Goal: Task Accomplishment & Management: Manage account settings

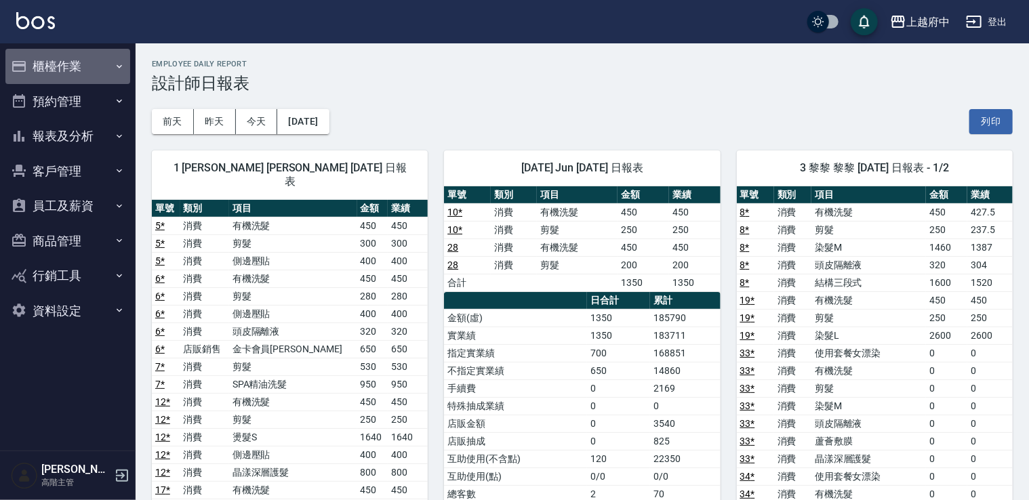
click at [95, 70] on button "櫃檯作業" at bounding box center [67, 66] width 125 height 35
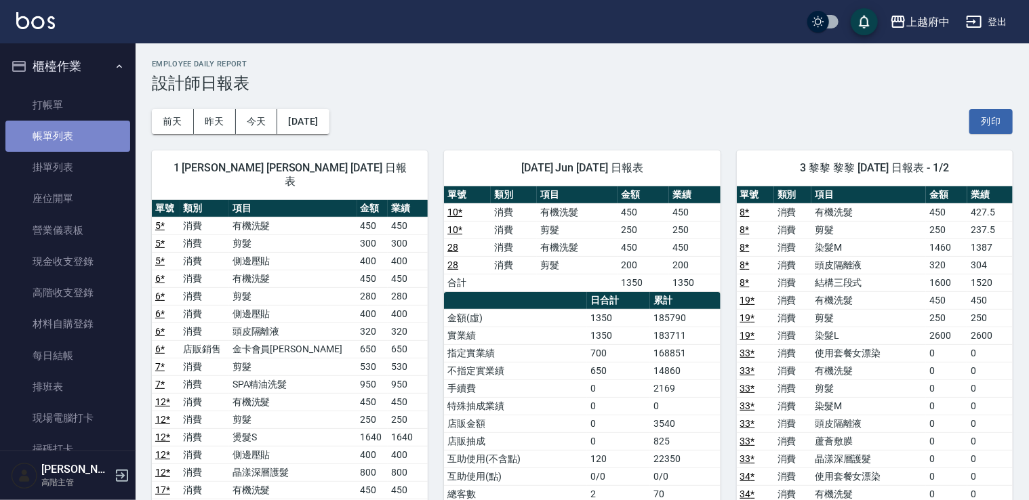
click at [73, 124] on link "帳單列表" at bounding box center [67, 136] width 125 height 31
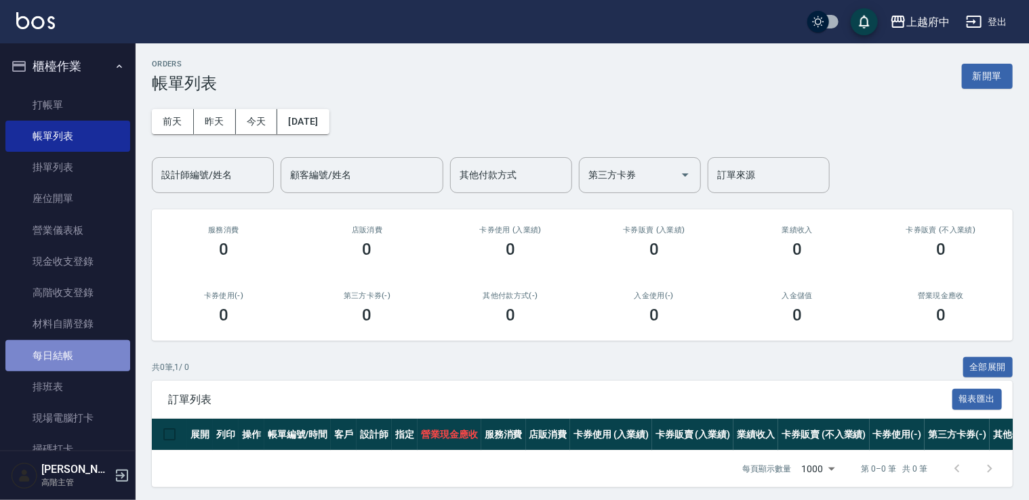
click at [85, 344] on link "每日結帳" at bounding box center [67, 355] width 125 height 31
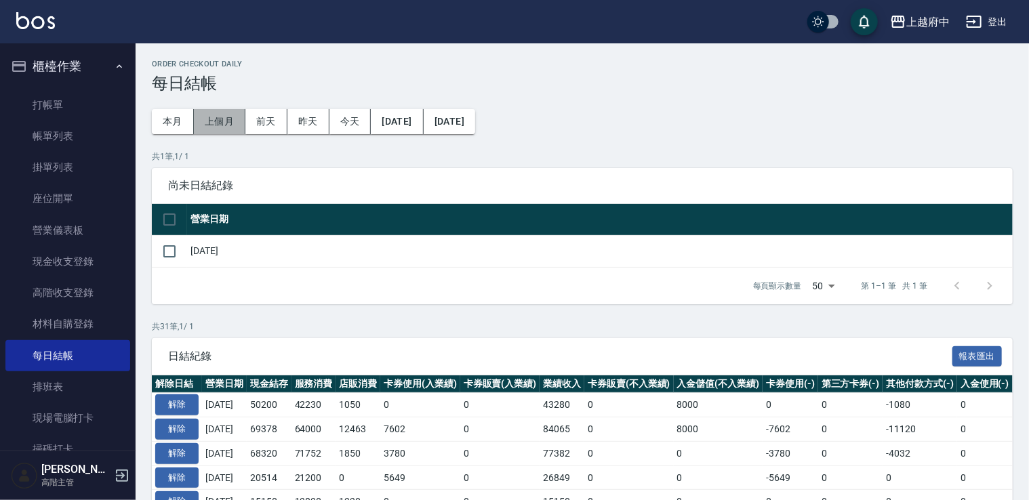
click at [216, 121] on button "上個月" at bounding box center [220, 121] width 52 height 25
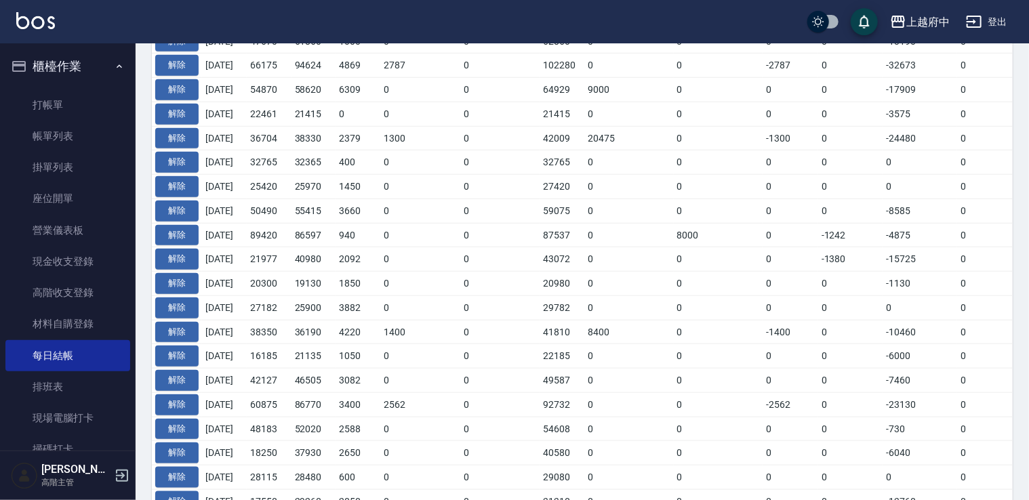
scroll to position [678, 0]
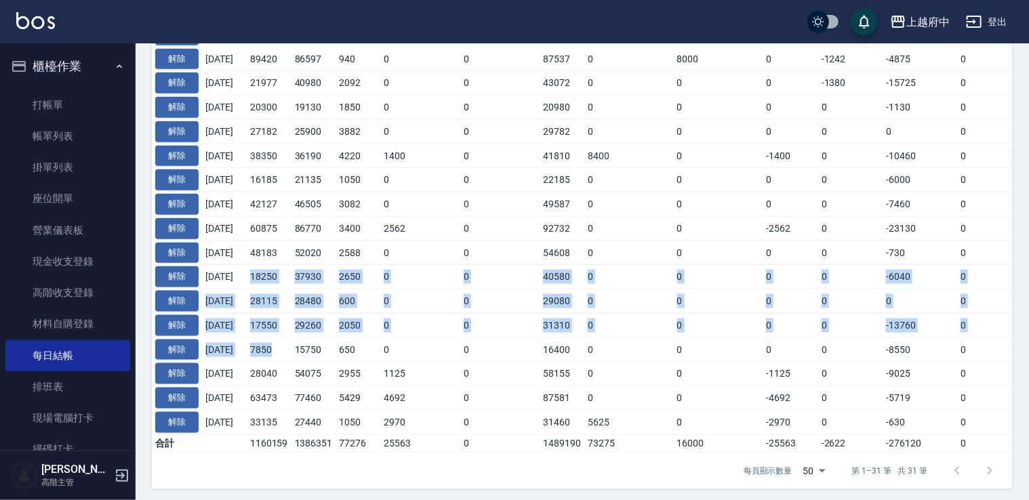
drag, startPoint x: 264, startPoint y: 273, endPoint x: 289, endPoint y: 339, distance: 71.3
click at [289, 339] on tbody "解除 2025/08/31 58074 47350 2699 3057 0 53106 5625 8000 -3057 0 -5840 0 57834 240…" at bounding box center [764, 67] width 1224 height 769
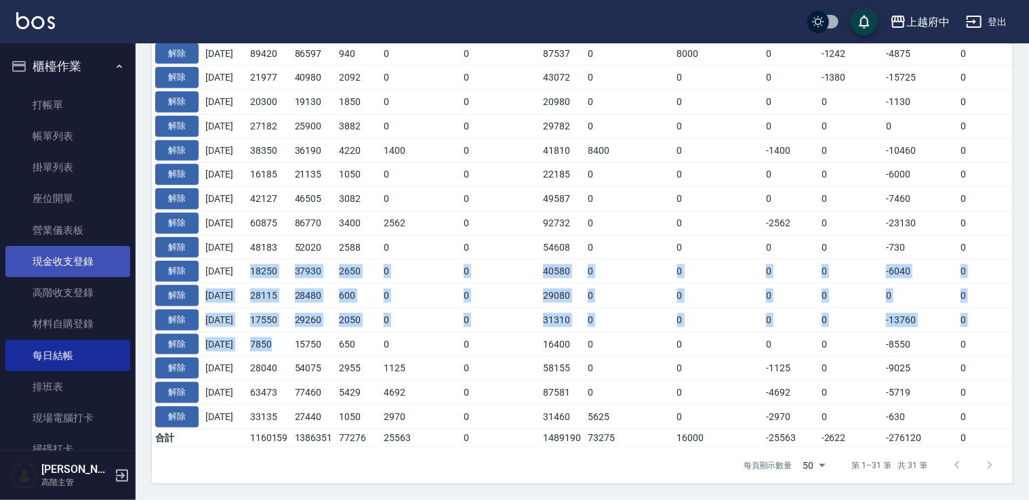
click at [113, 258] on link "現金收支登錄" at bounding box center [67, 261] width 125 height 31
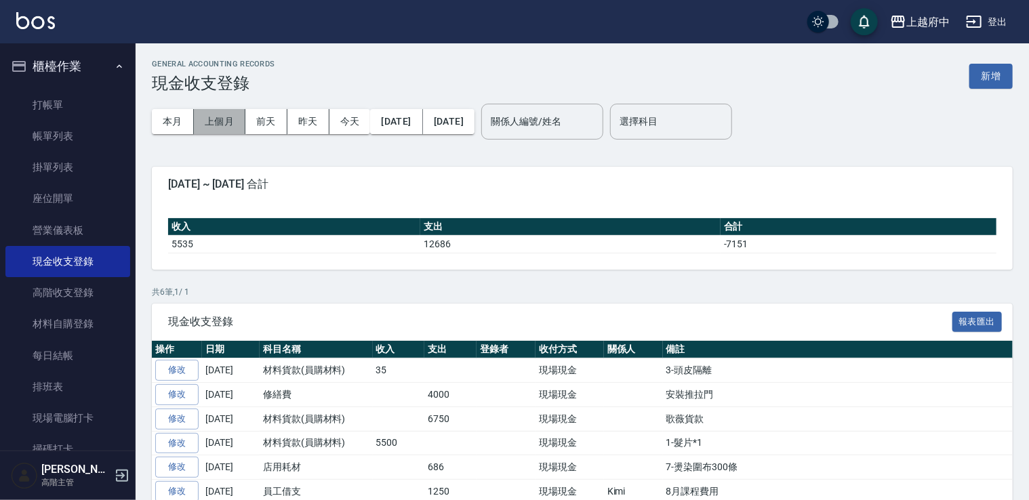
click at [225, 114] on button "上個月" at bounding box center [220, 121] width 52 height 25
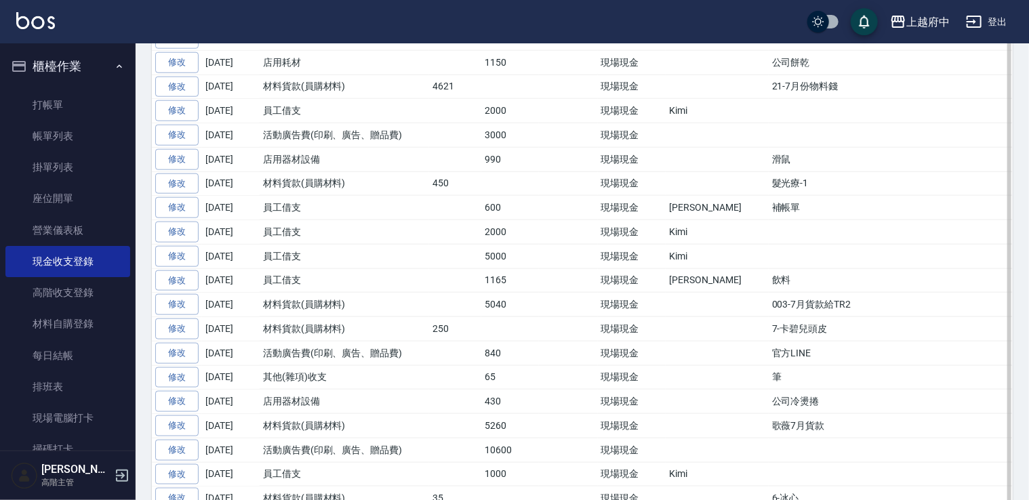
scroll to position [790, 0]
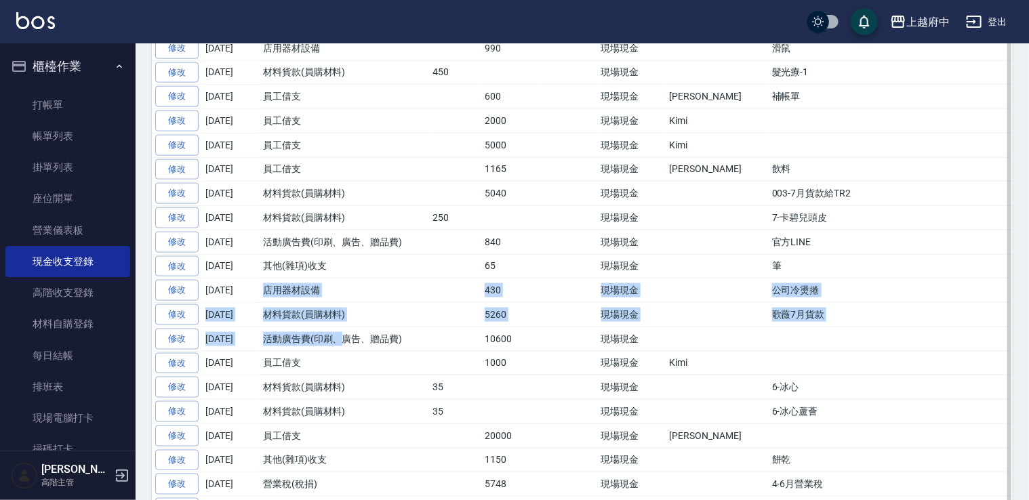
drag, startPoint x: 263, startPoint y: 273, endPoint x: 343, endPoint y: 310, distance: 88.5
click at [343, 310] on tbody "修改 2025-08-31 助理薪資 240 現場現金 助理支援-PS給府中 修改 2025-08-30 店用耗材 1945 現場現金 垃圾桶.文件夾.密碼鎖…" at bounding box center [592, 68] width 881 height 1001
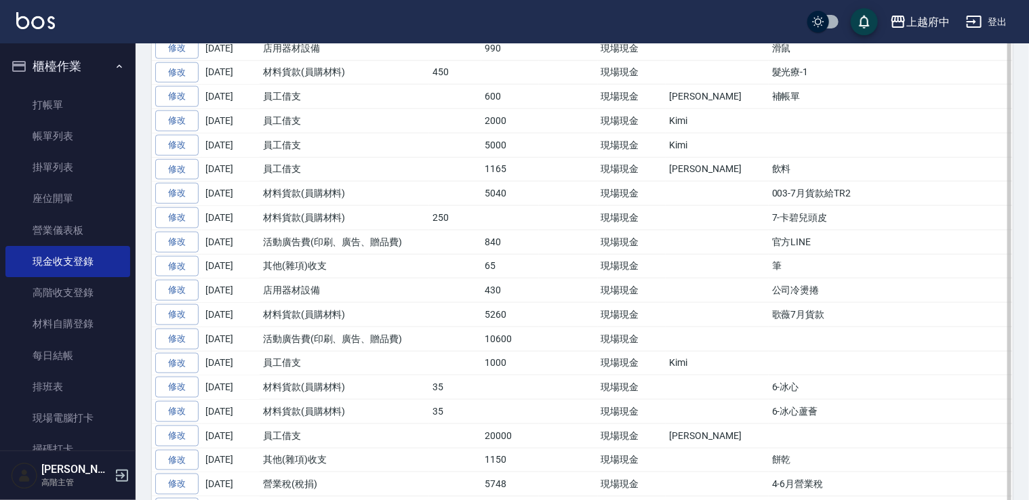
drag, startPoint x: 343, startPoint y: 310, endPoint x: 275, endPoint y: 363, distance: 86.1
click at [275, 376] on td "材料貨款(員購材料)" at bounding box center [344, 388] width 169 height 24
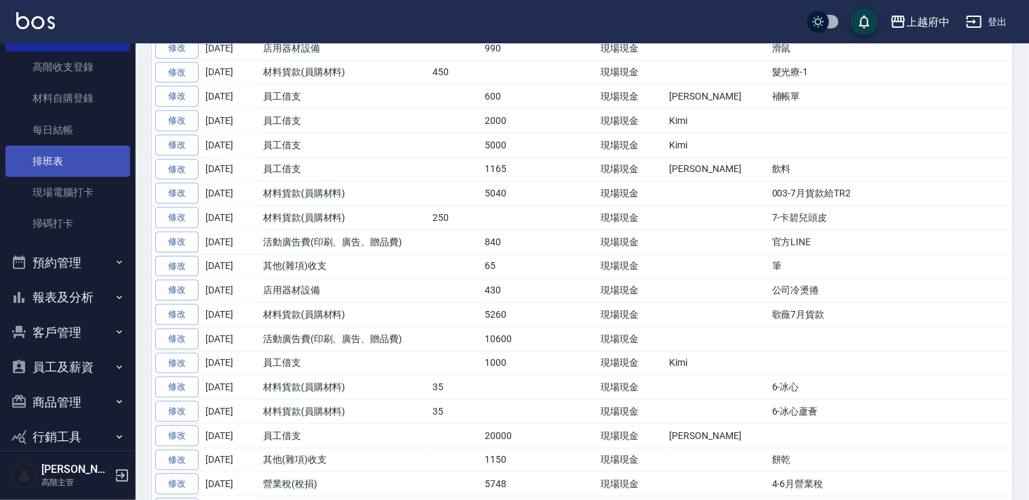
scroll to position [0, 0]
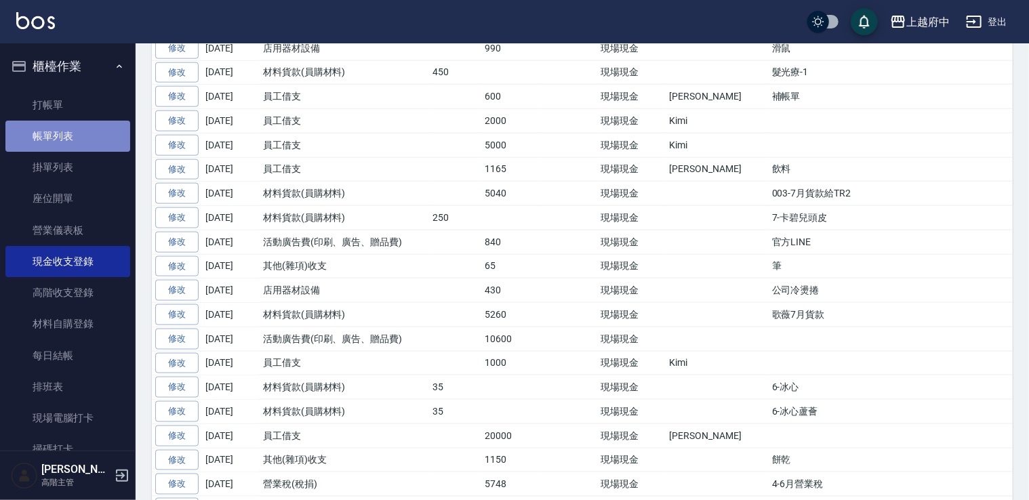
click at [83, 140] on link "帳單列表" at bounding box center [67, 136] width 125 height 31
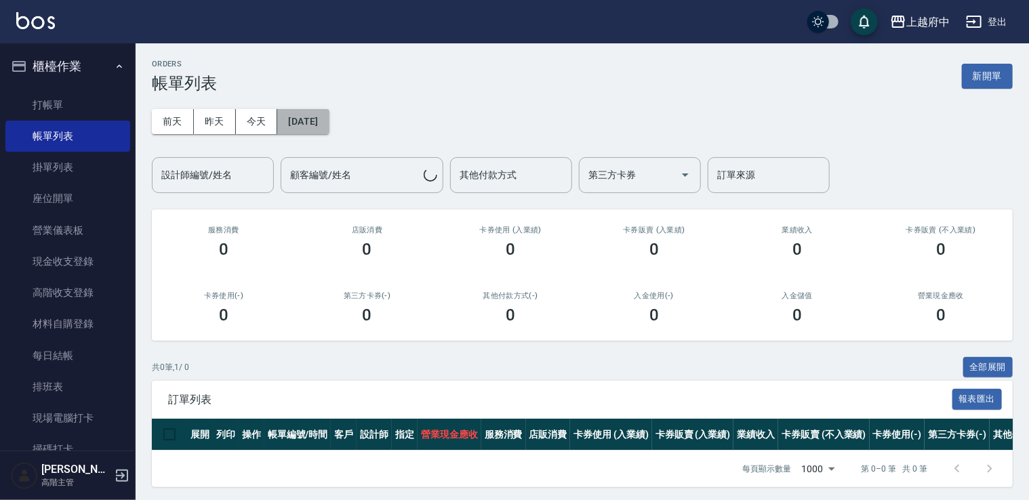
click at [300, 123] on button "2025/09/08" at bounding box center [303, 121] width 52 height 25
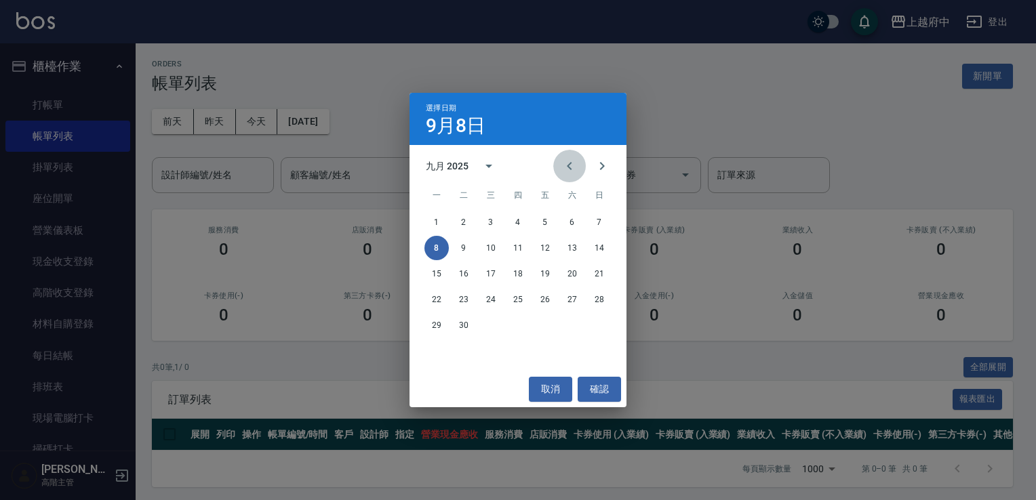
click at [568, 164] on icon "Previous month" at bounding box center [569, 166] width 16 height 16
click at [560, 389] on button "取消" at bounding box center [550, 389] width 43 height 25
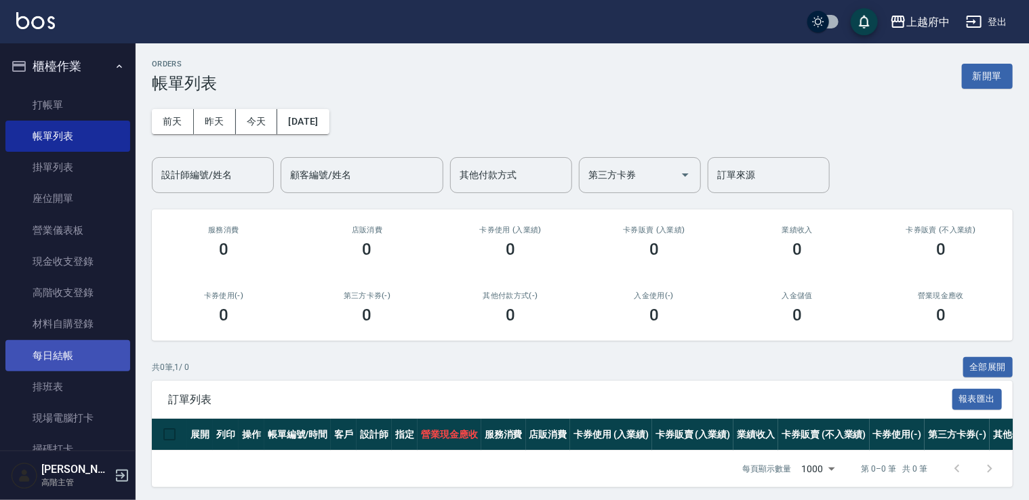
click at [92, 351] on link "每日結帳" at bounding box center [67, 355] width 125 height 31
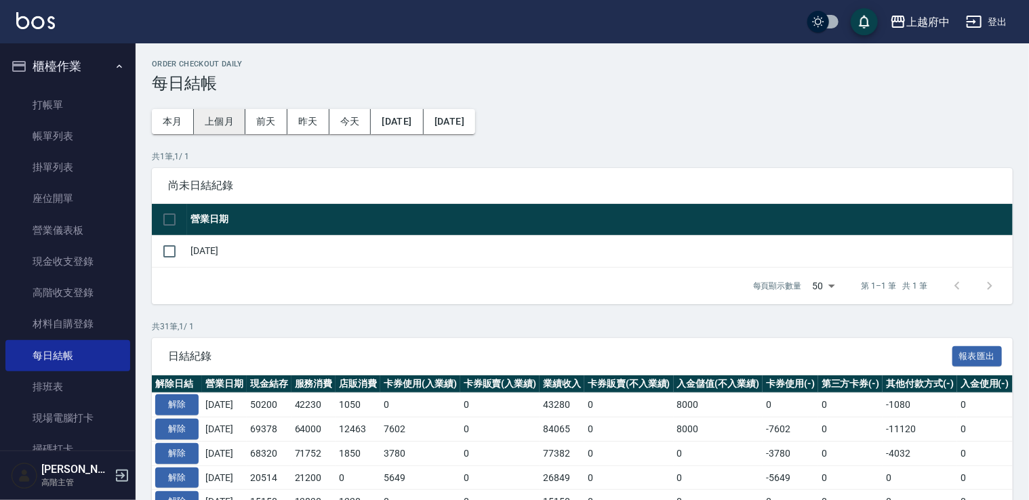
click at [220, 128] on button "上個月" at bounding box center [220, 121] width 52 height 25
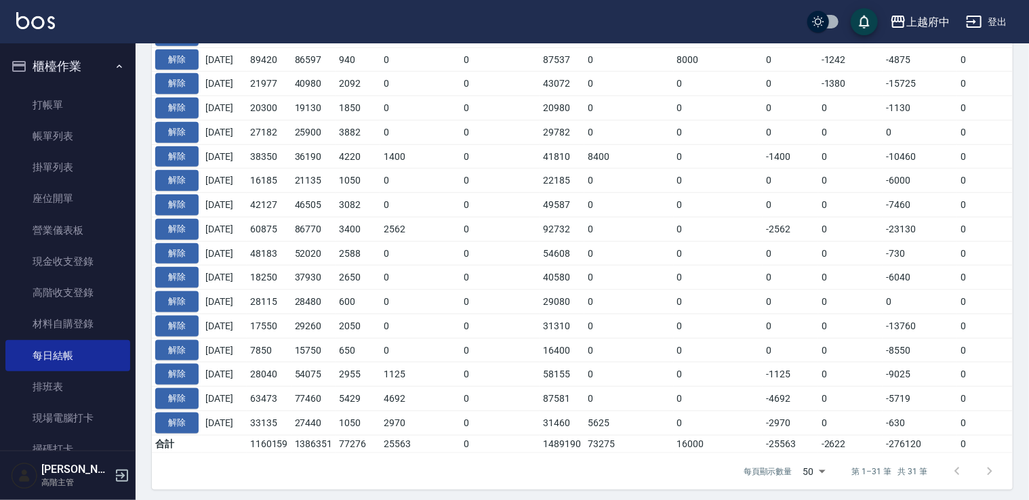
scroll to position [678, 0]
drag, startPoint x: 266, startPoint y: 276, endPoint x: 291, endPoint y: 285, distance: 25.9
click at [291, 285] on tbody "解除 2025/08/31 58074 47350 2699 3057 0 53106 5625 8000 -3057 0 -5840 0 57834 240…" at bounding box center [764, 67] width 1224 height 769
drag, startPoint x: 291, startPoint y: 285, endPoint x: 277, endPoint y: 276, distance: 16.7
click at [277, 276] on td "18250" at bounding box center [269, 277] width 45 height 24
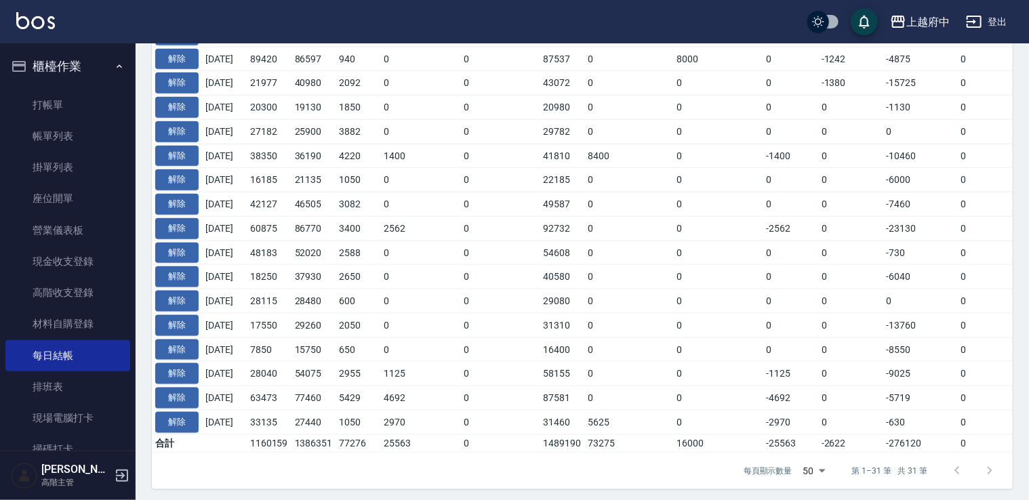
click at [264, 273] on td "18250" at bounding box center [269, 277] width 45 height 24
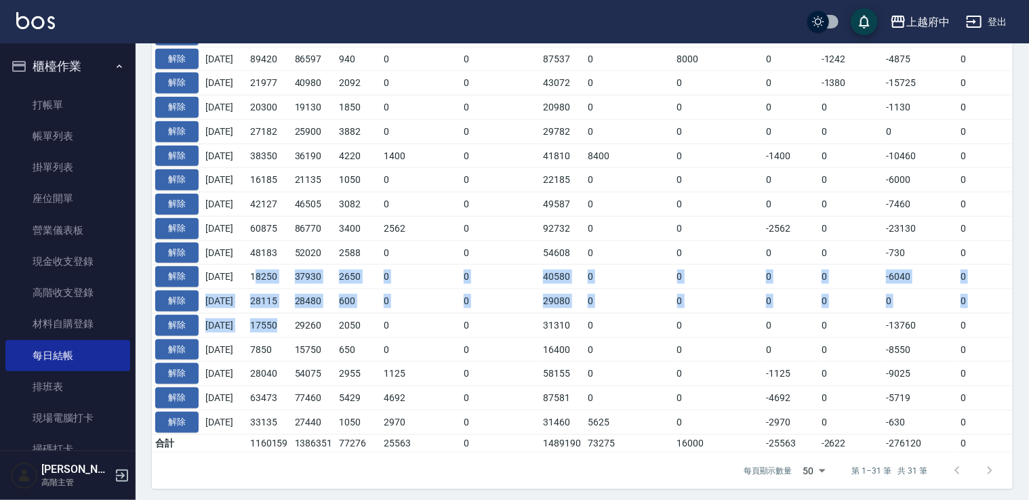
drag, startPoint x: 266, startPoint y: 273, endPoint x: 293, endPoint y: 315, distance: 50.0
click at [293, 315] on tbody "解除 2025/08/31 58074 47350 2699 3057 0 53106 5625 8000 -3057 0 -5840 0 57834 240…" at bounding box center [764, 67] width 1224 height 769
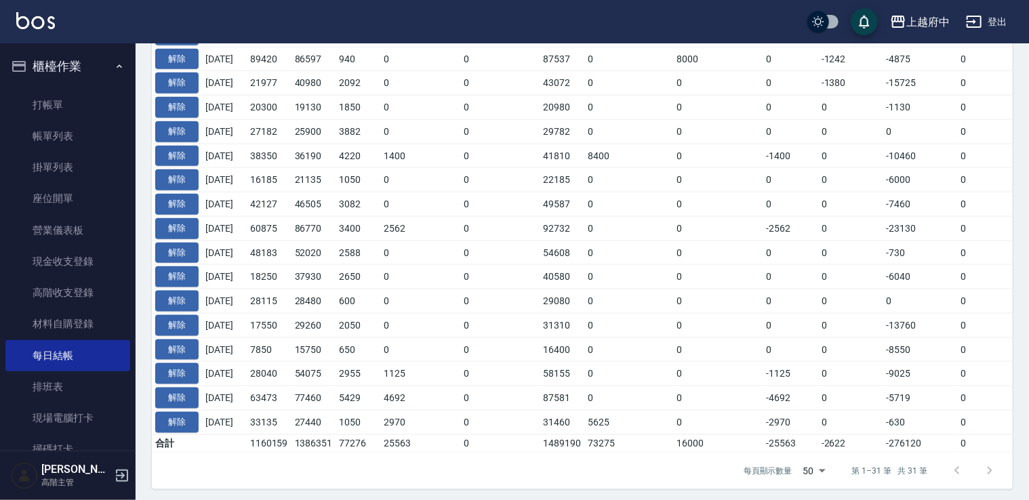
drag, startPoint x: 293, startPoint y: 315, endPoint x: 325, endPoint y: 324, distance: 33.1
click at [325, 324] on td "29260" at bounding box center [313, 325] width 45 height 24
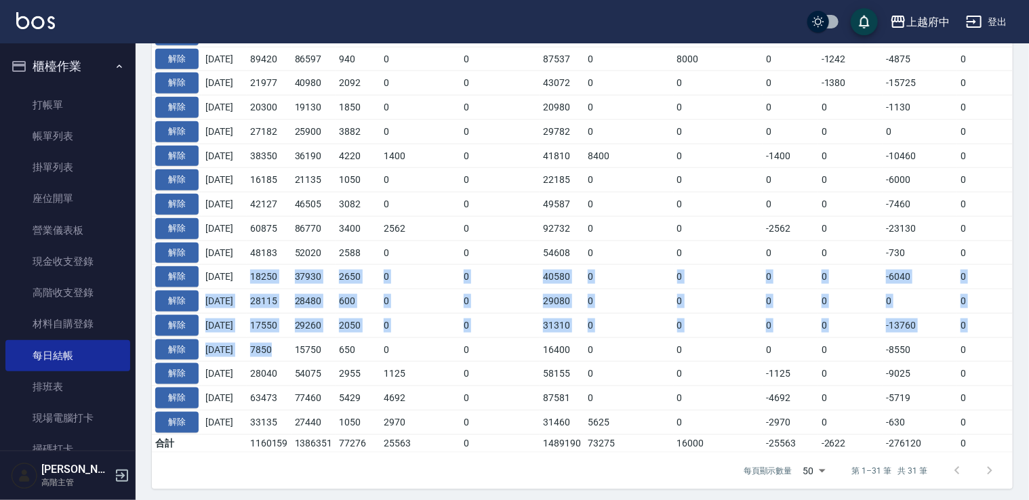
drag, startPoint x: 264, startPoint y: 273, endPoint x: 292, endPoint y: 343, distance: 75.2
click at [292, 343] on tbody "解除 2025/08/31 58074 47350 2699 3057 0 53106 5625 8000 -3057 0 -5840 0 57834 240…" at bounding box center [764, 67] width 1224 height 769
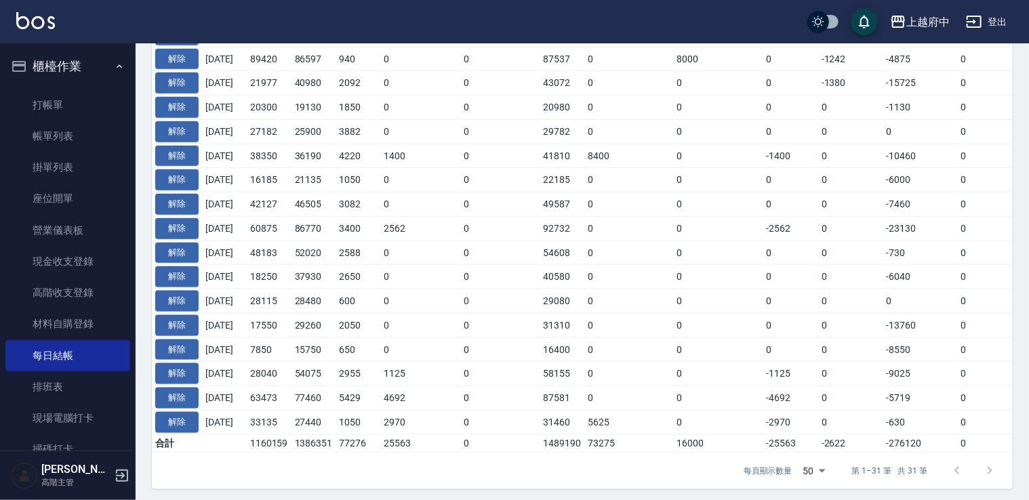
drag, startPoint x: 292, startPoint y: 343, endPoint x: 306, endPoint y: 342, distance: 14.3
click at [306, 342] on td "15750" at bounding box center [313, 350] width 45 height 24
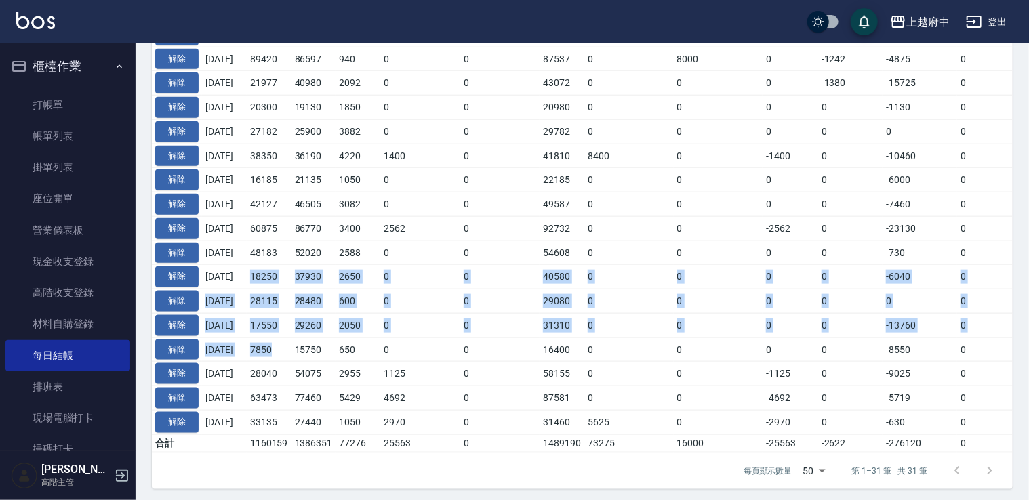
drag, startPoint x: 262, startPoint y: 273, endPoint x: 290, endPoint y: 339, distance: 72.3
click at [290, 339] on tbody "解除 2025/08/31 58074 47350 2699 3057 0 53106 5625 8000 -3057 0 -5840 0 57834 240…" at bounding box center [764, 67] width 1224 height 769
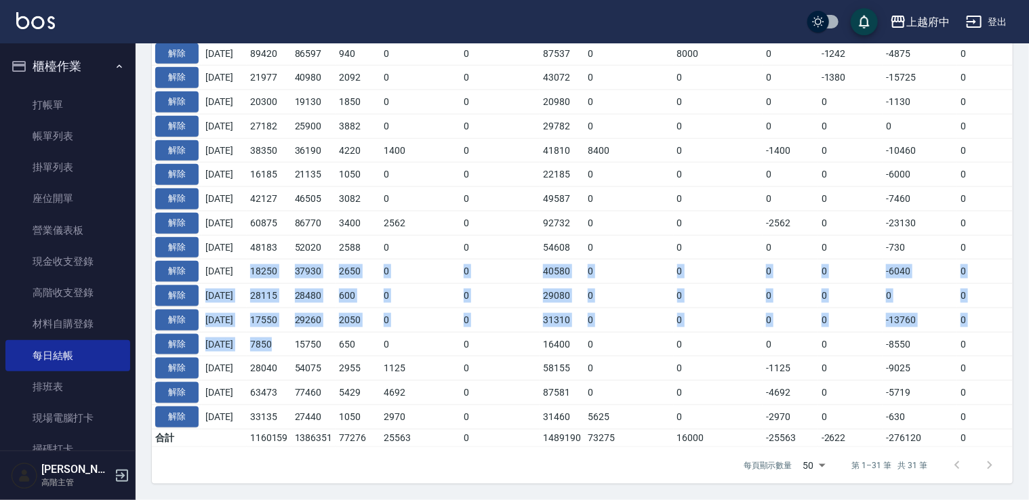
scroll to position [688, 0]
click at [102, 130] on link "帳單列表" at bounding box center [67, 136] width 125 height 31
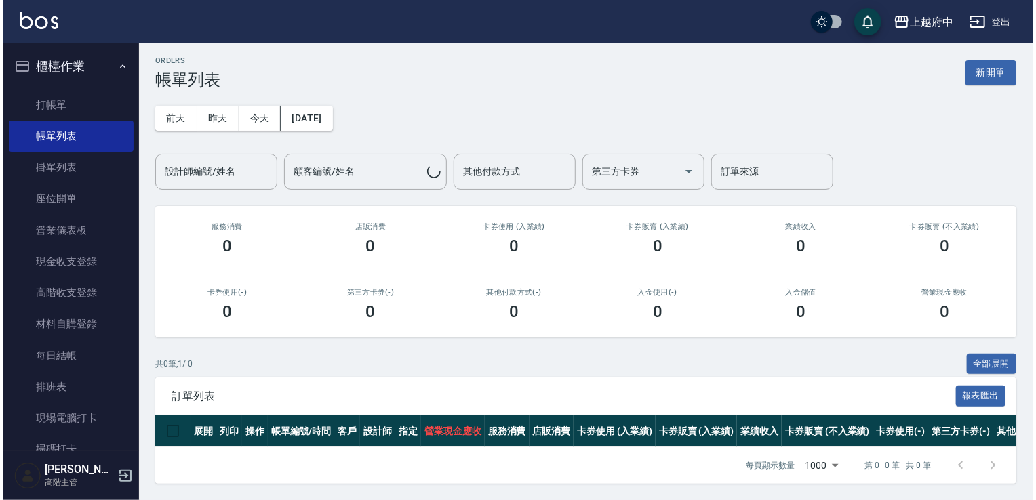
scroll to position [14, 0]
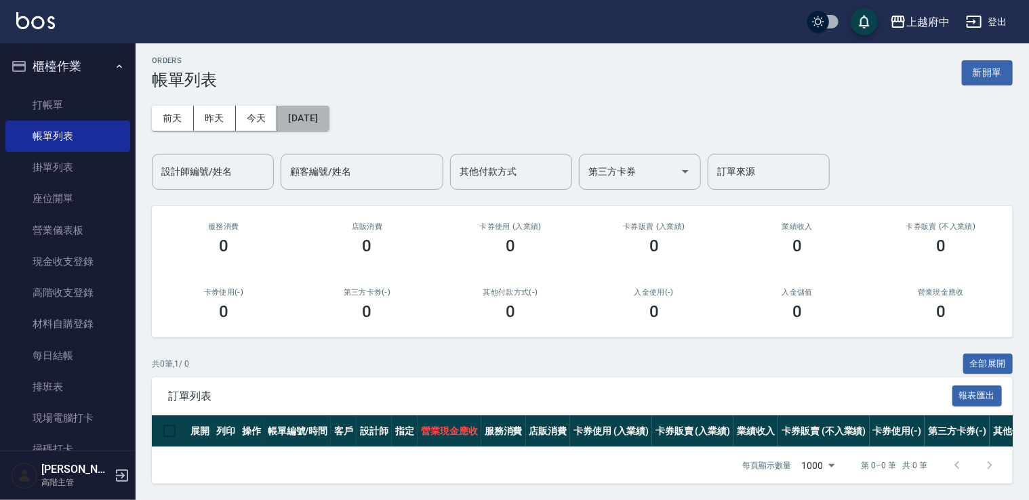
click at [317, 106] on button "2025/09/08" at bounding box center [303, 118] width 52 height 25
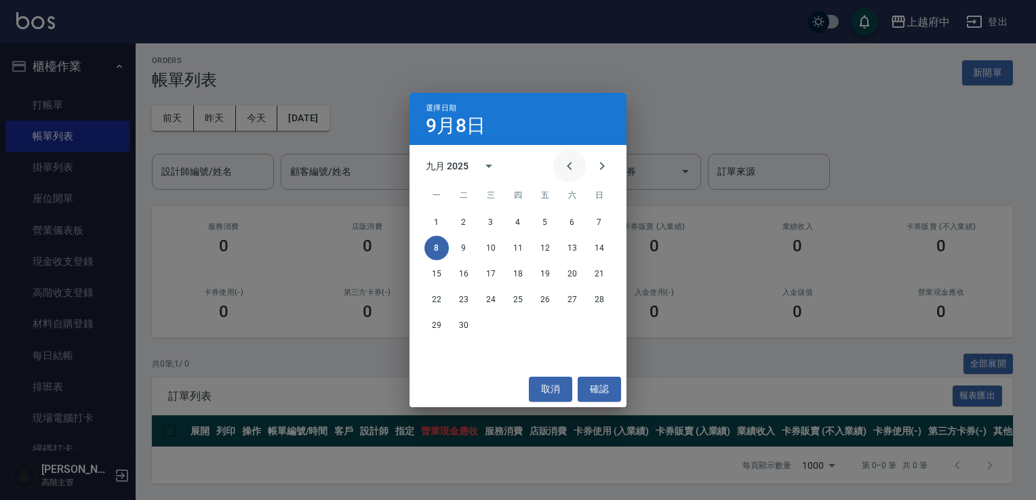
click at [572, 166] on icon "Previous month" at bounding box center [569, 166] width 16 height 16
click at [523, 248] on button "7" at bounding box center [518, 248] width 24 height 24
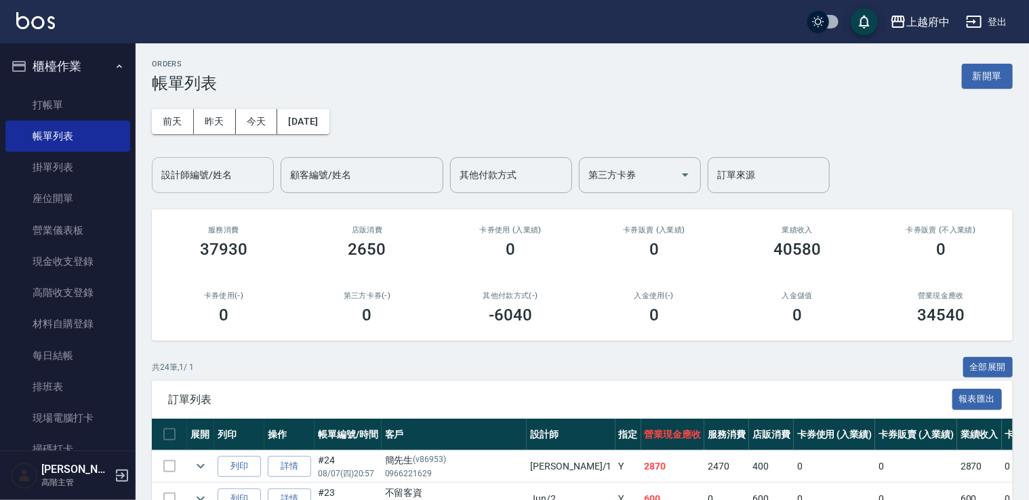
click at [252, 173] on input "設計師編號/姓名" at bounding box center [213, 175] width 110 height 24
type input "2"
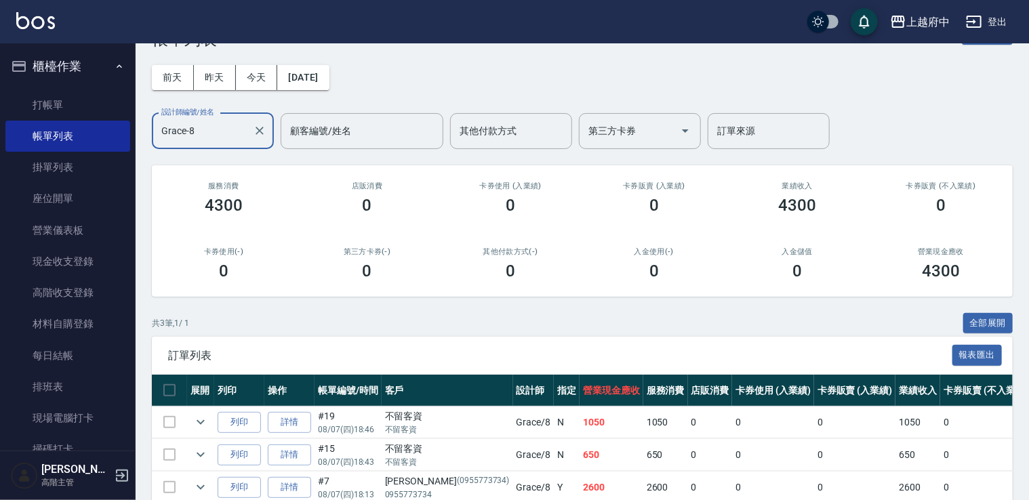
scroll to position [110, 0]
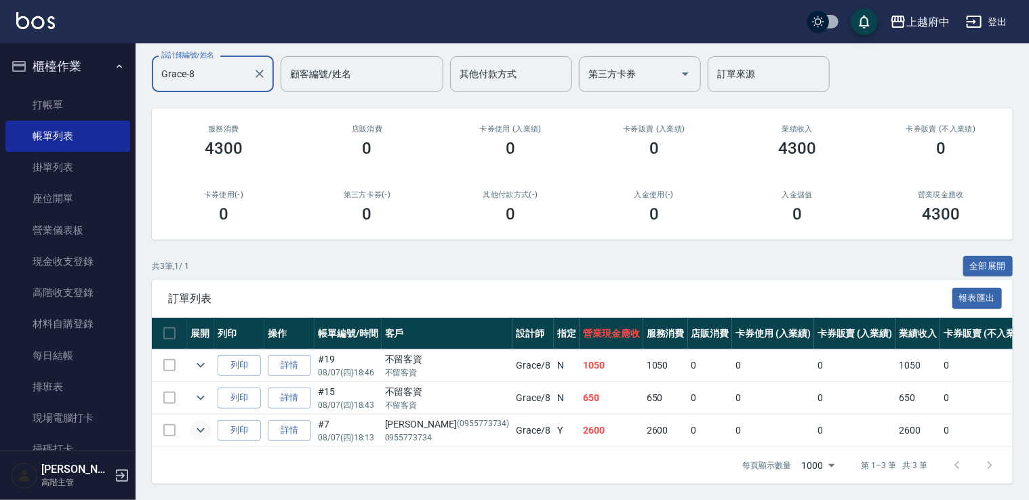
type input "Grace-8"
click at [199, 428] on icon "expand row" at bounding box center [201, 430] width 8 height 5
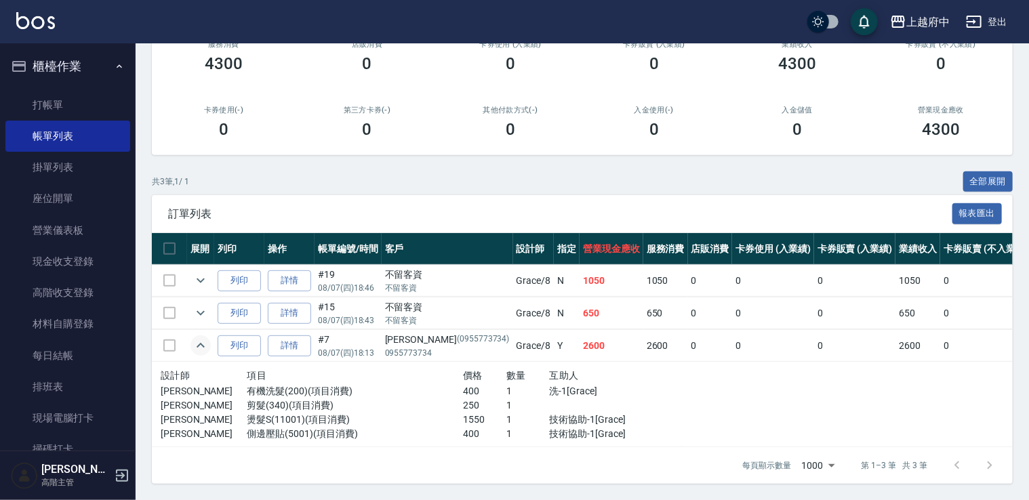
scroll to position [195, 0]
click at [87, 266] on link "現金收支登錄" at bounding box center [67, 261] width 125 height 31
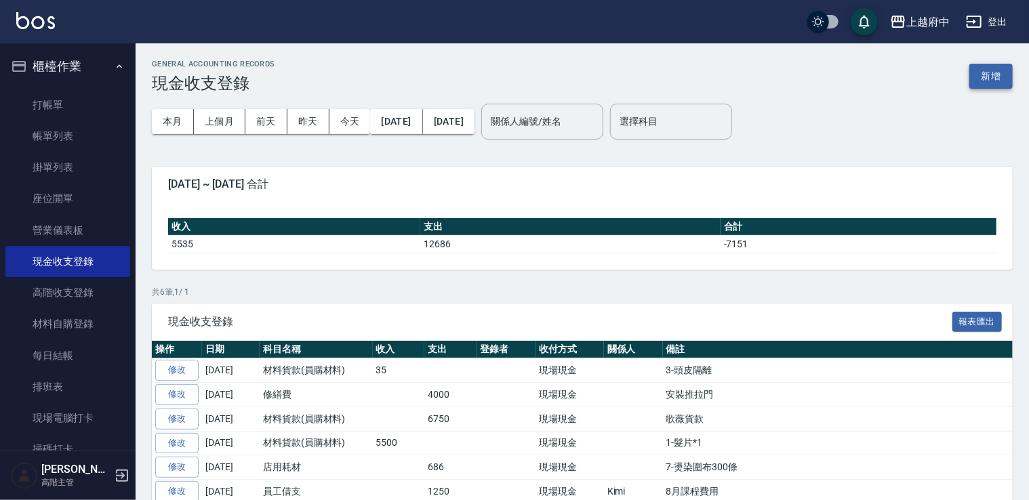
click at [986, 75] on button "新增" at bounding box center [990, 76] width 43 height 25
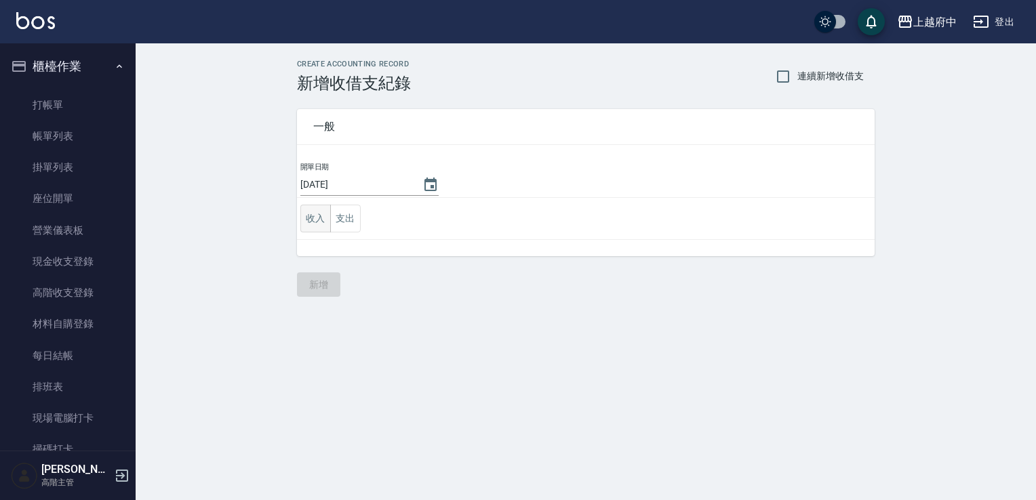
click at [319, 222] on button "收入" at bounding box center [315, 219] width 31 height 28
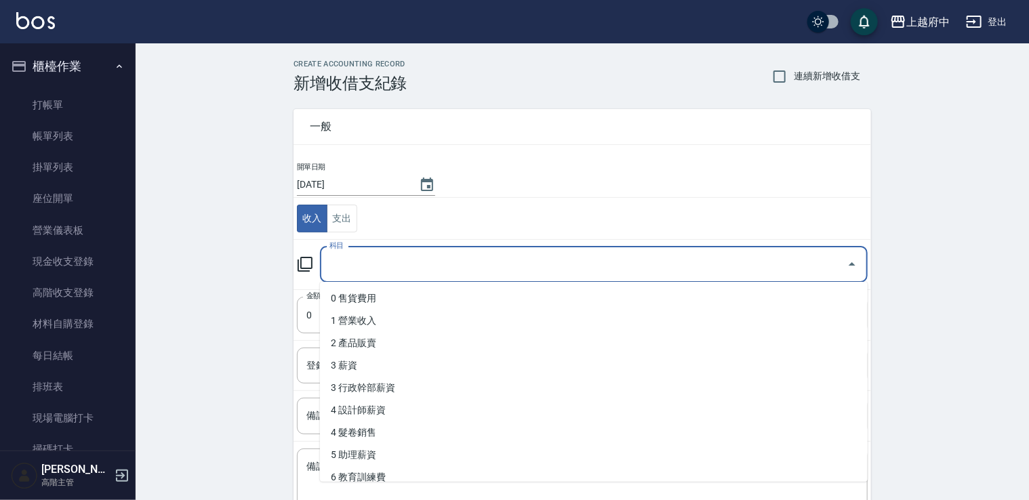
click at [494, 275] on input "科目" at bounding box center [583, 265] width 515 height 24
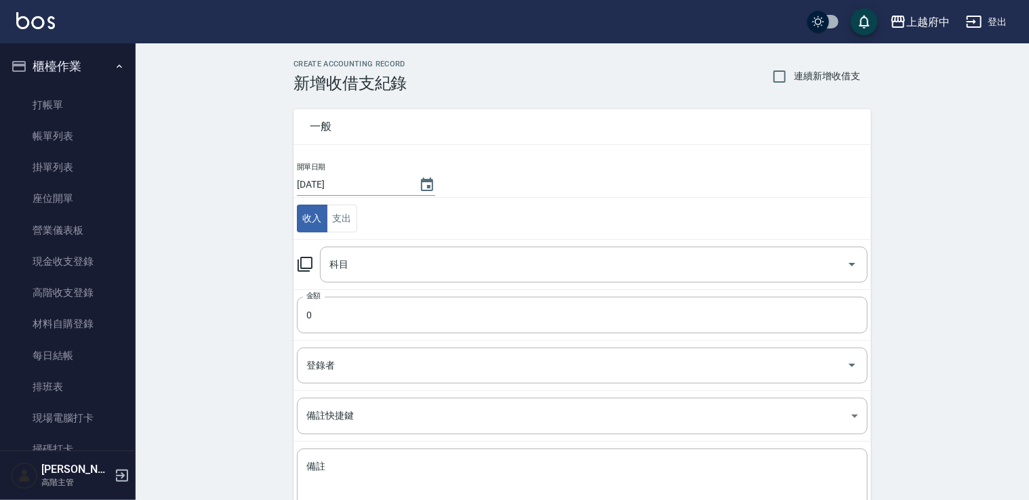
click at [494, 217] on td "收入 支出" at bounding box center [583, 219] width 578 height 42
click at [101, 257] on link "現金收支登錄" at bounding box center [67, 261] width 125 height 31
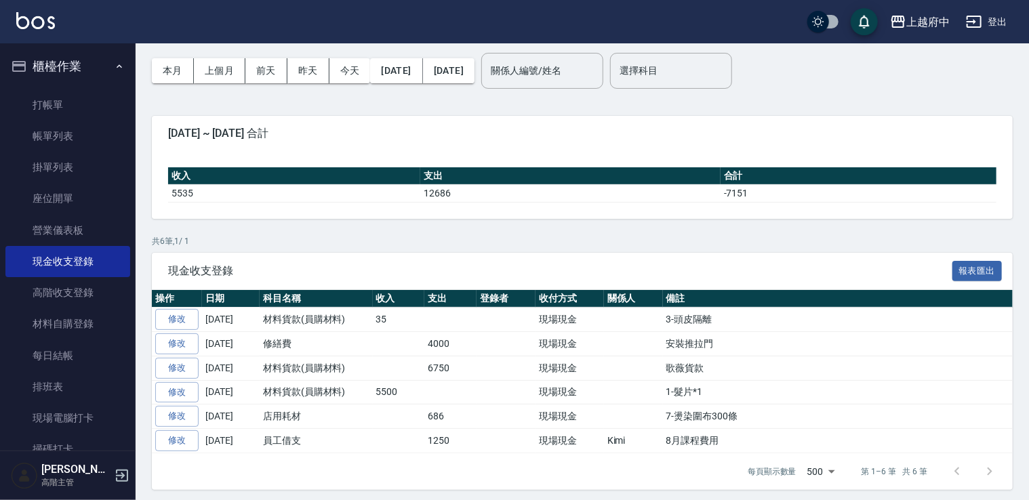
scroll to position [54, 0]
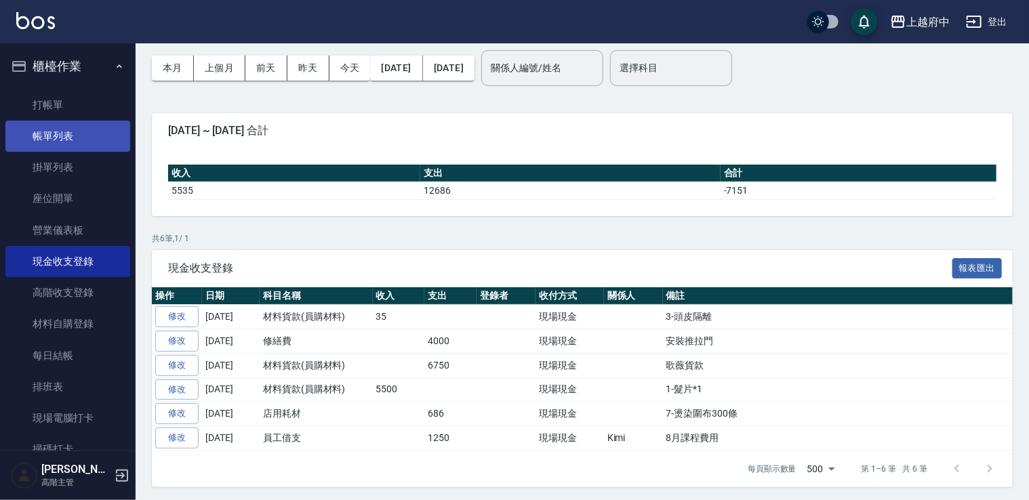
click at [92, 126] on link "帳單列表" at bounding box center [67, 136] width 125 height 31
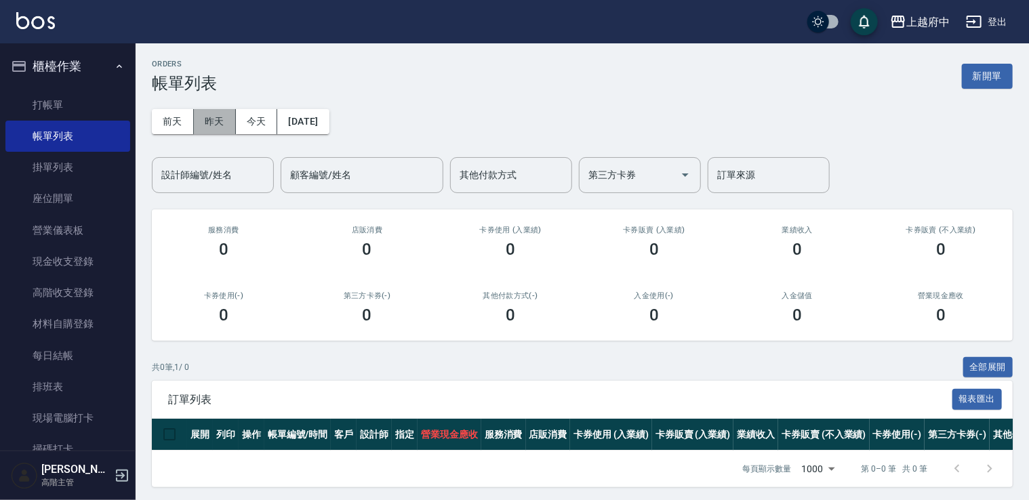
click at [204, 115] on button "昨天" at bounding box center [215, 121] width 42 height 25
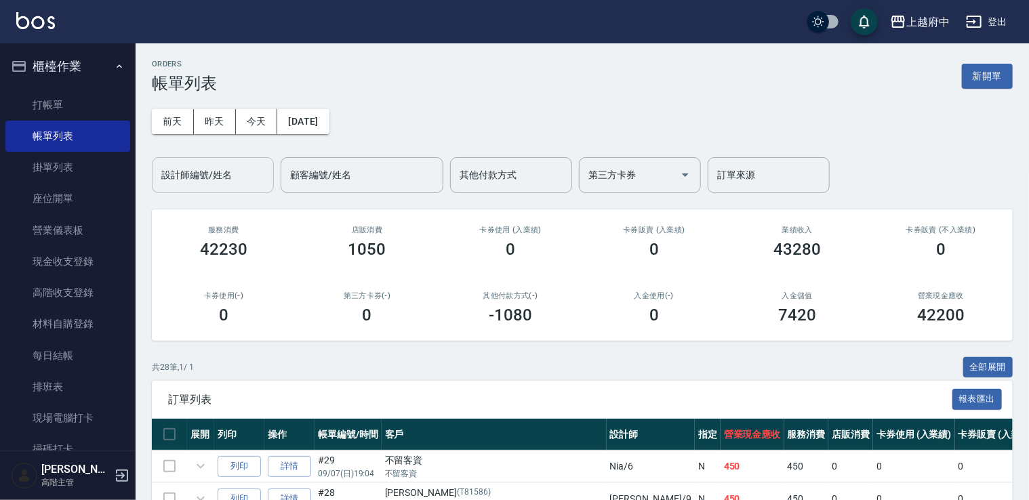
click at [230, 172] on div "設計師編號/姓名 設計師編號/姓名" at bounding box center [213, 175] width 122 height 36
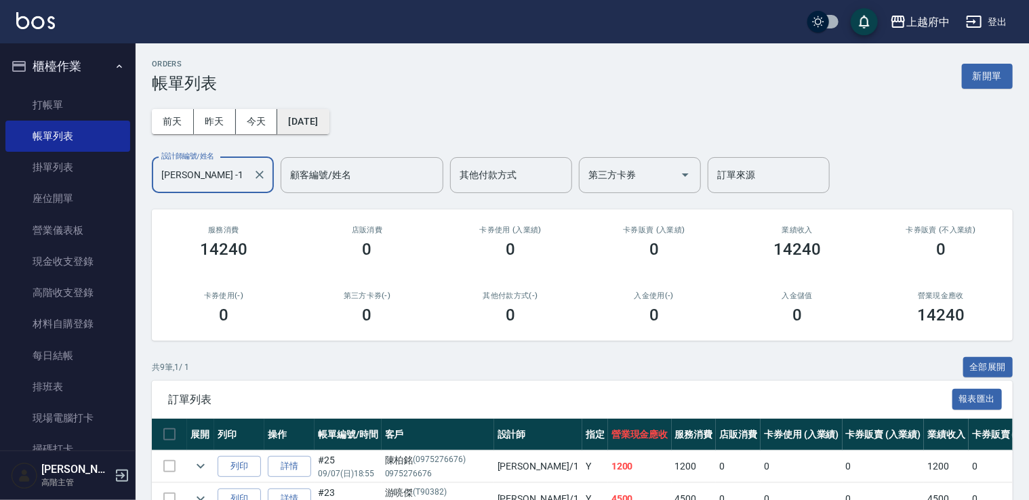
type input "Annie -1"
click at [329, 117] on button "2025/09/07" at bounding box center [303, 121] width 52 height 25
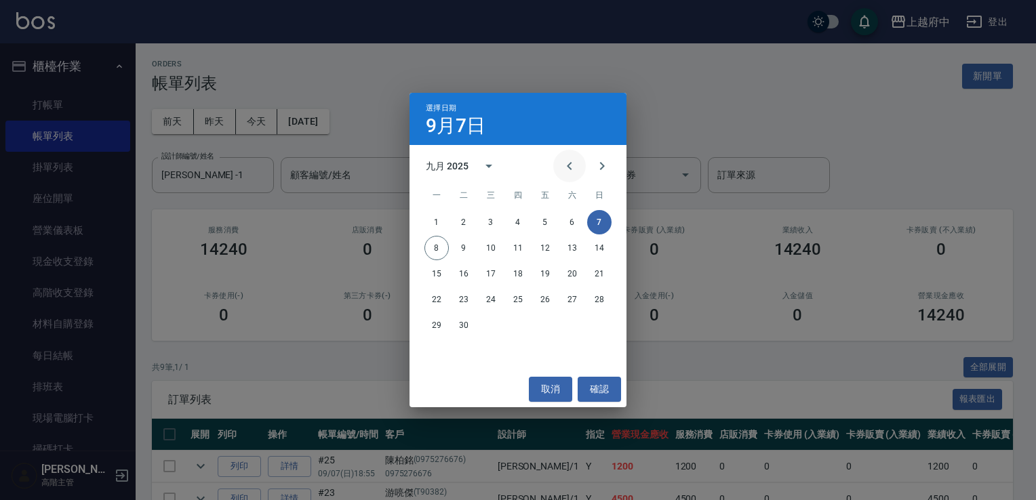
click at [566, 164] on icon "Previous month" at bounding box center [569, 166] width 16 height 16
click at [515, 250] on button "7" at bounding box center [518, 248] width 24 height 24
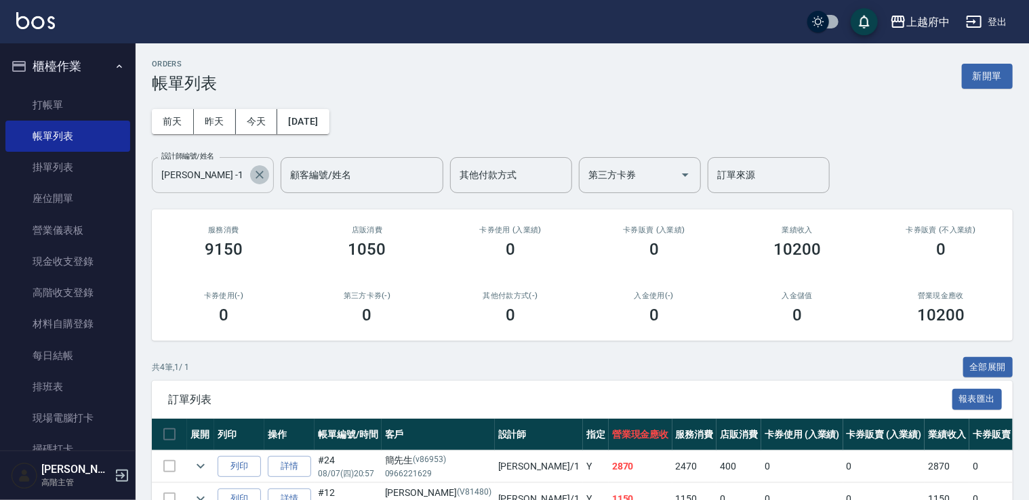
click at [256, 172] on icon "Clear" at bounding box center [260, 175] width 14 height 14
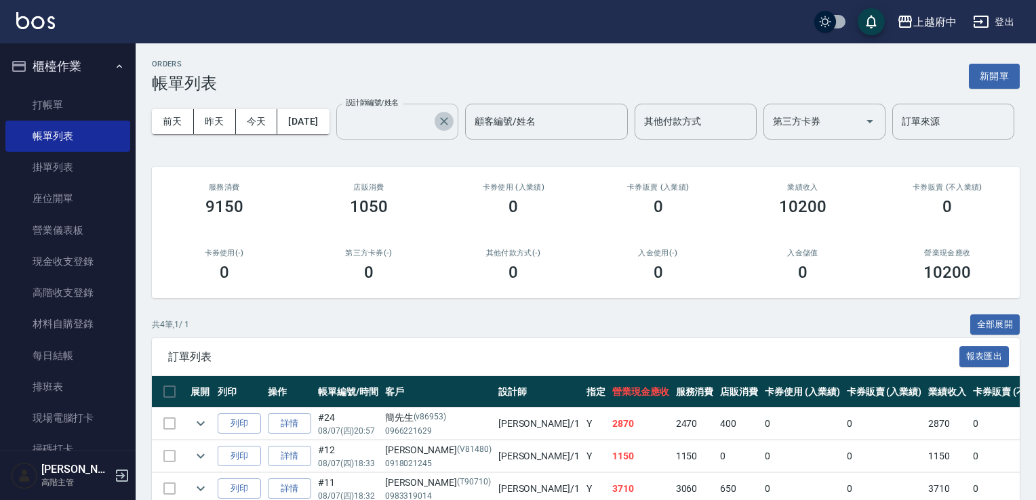
click at [342, 134] on input "設計師編號/姓名" at bounding box center [386, 122] width 89 height 24
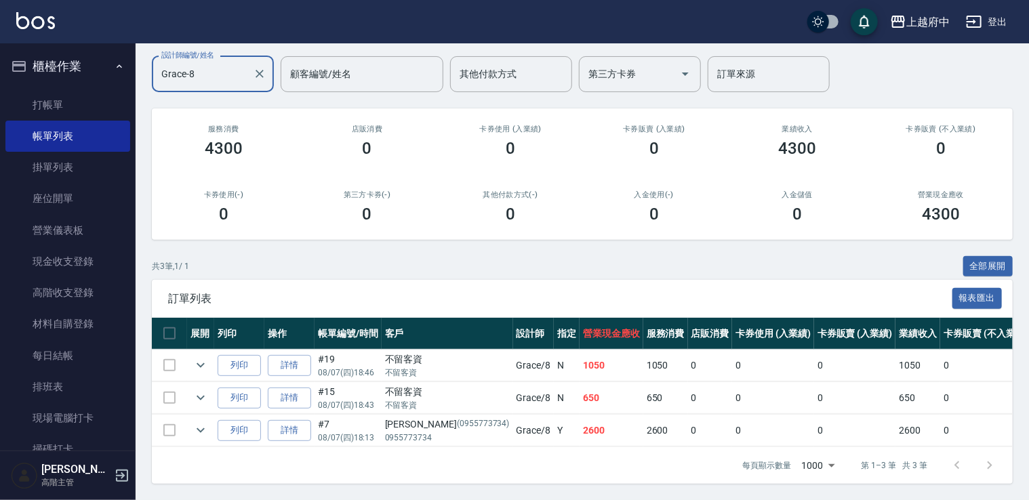
scroll to position [110, 0]
type input "Grace-8"
click at [205, 422] on icon "expand row" at bounding box center [201, 430] width 16 height 16
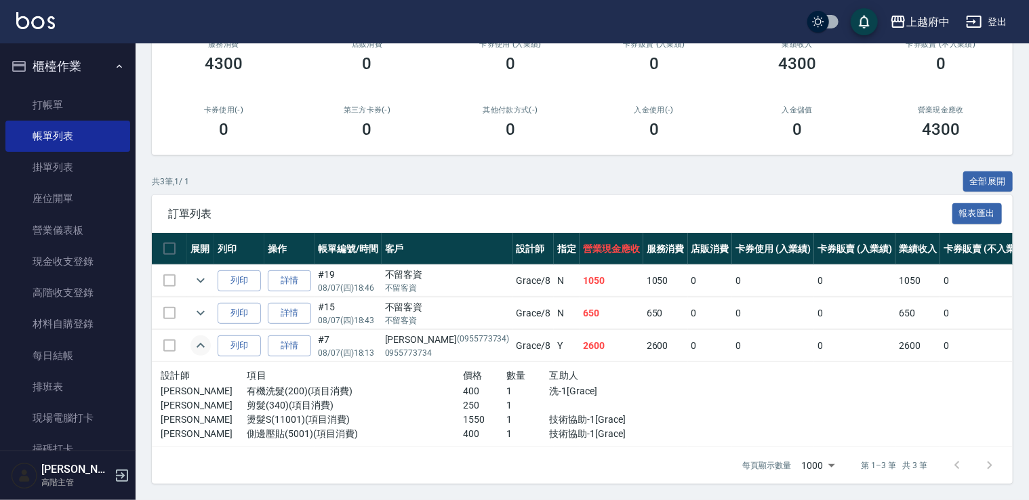
scroll to position [195, 0]
click at [202, 338] on icon "expand row" at bounding box center [201, 346] width 16 height 16
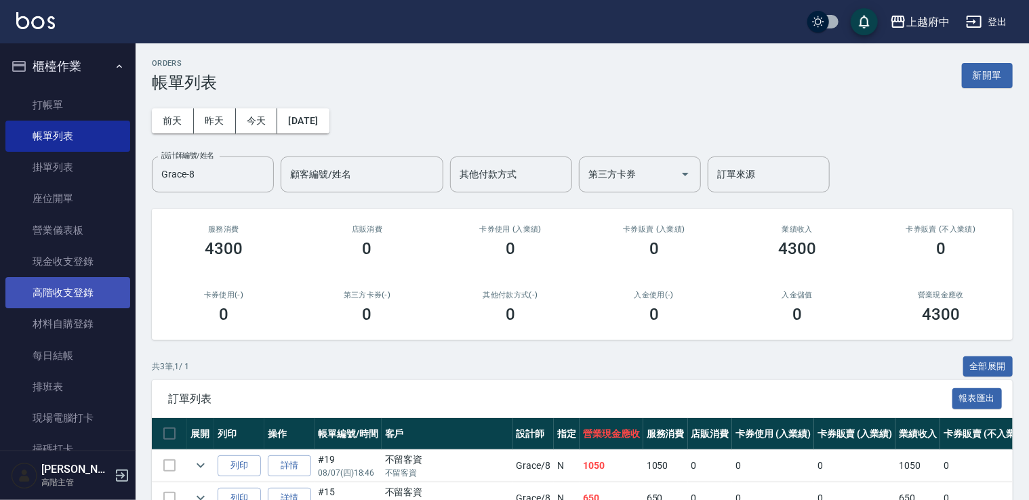
scroll to position [0, 0]
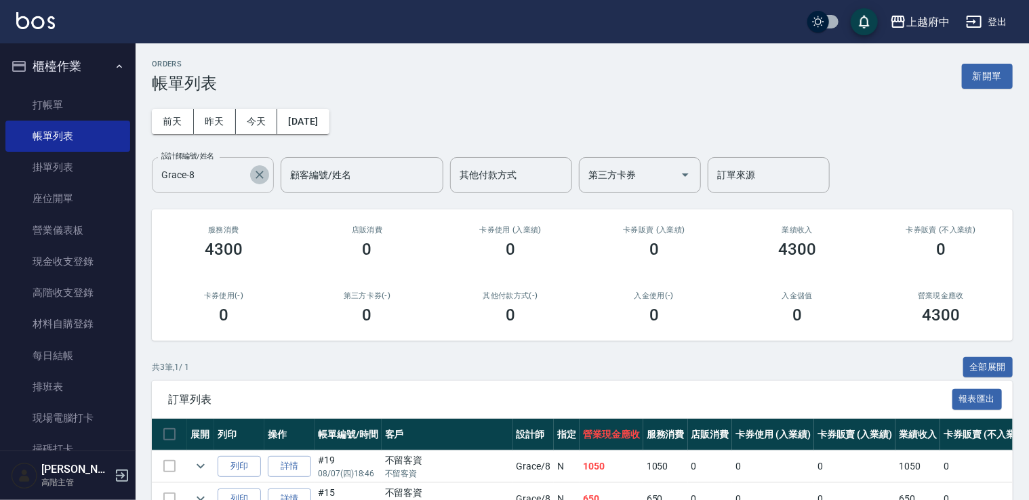
click at [262, 170] on icon "Clear" at bounding box center [260, 175] width 14 height 14
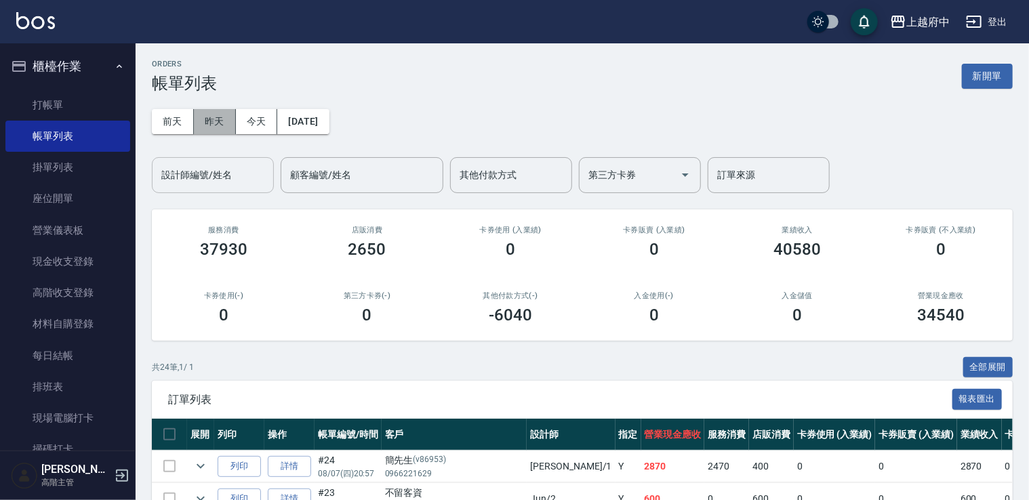
click at [207, 121] on button "昨天" at bounding box center [215, 121] width 42 height 25
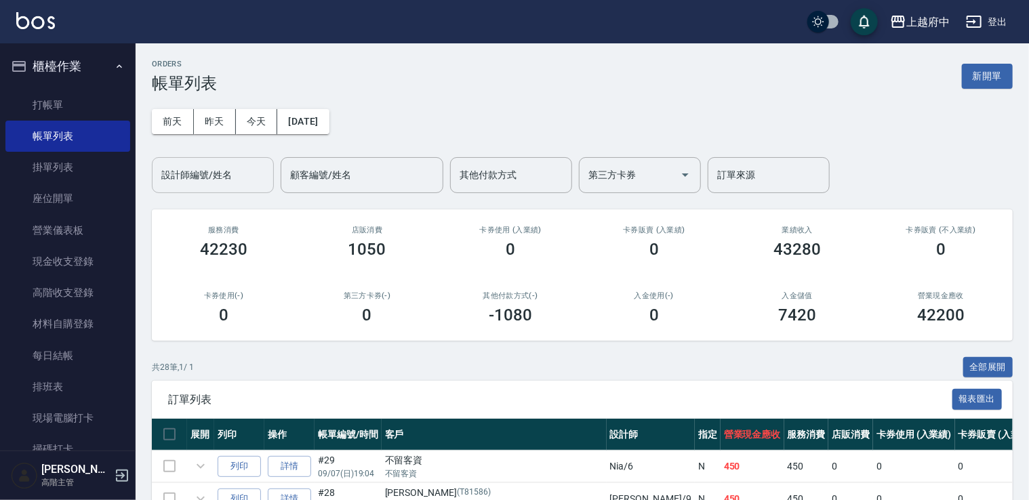
click at [220, 163] on div "設計師編號/姓名" at bounding box center [213, 175] width 122 height 36
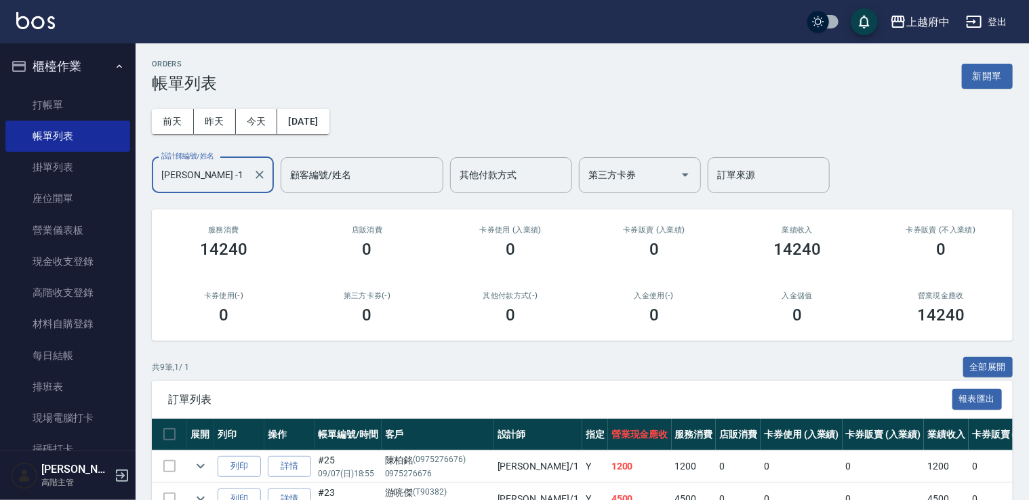
scroll to position [304, 0]
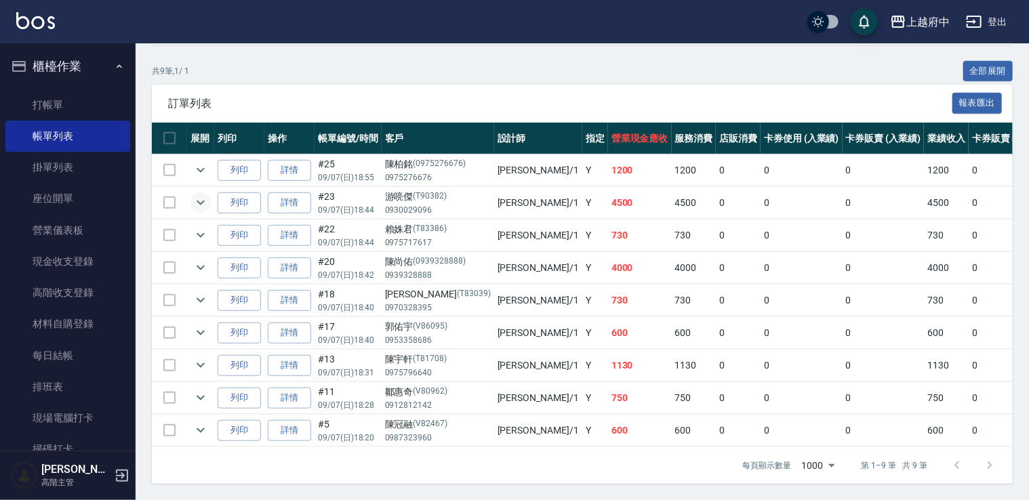
type input "Annie -1"
click at [203, 195] on icon "expand row" at bounding box center [201, 203] width 16 height 16
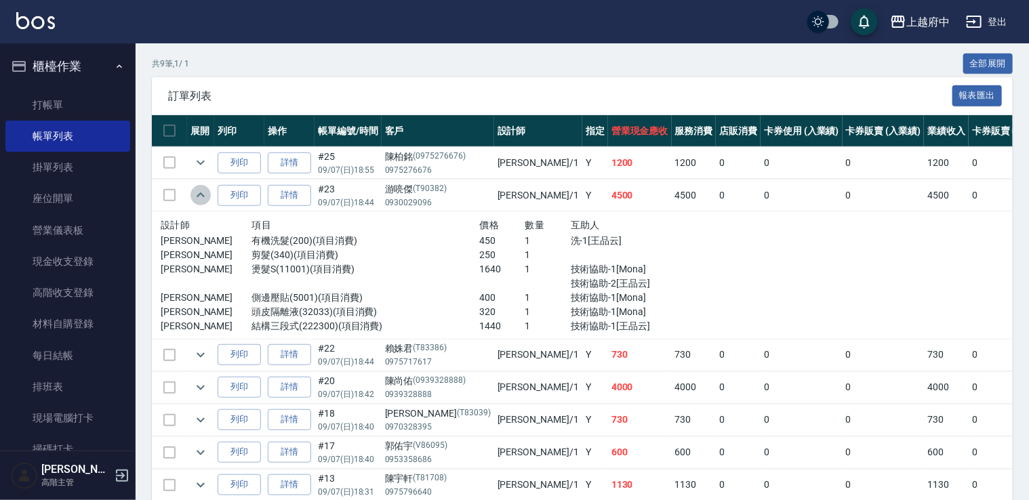
click at [203, 192] on icon "expand row" at bounding box center [201, 195] width 16 height 16
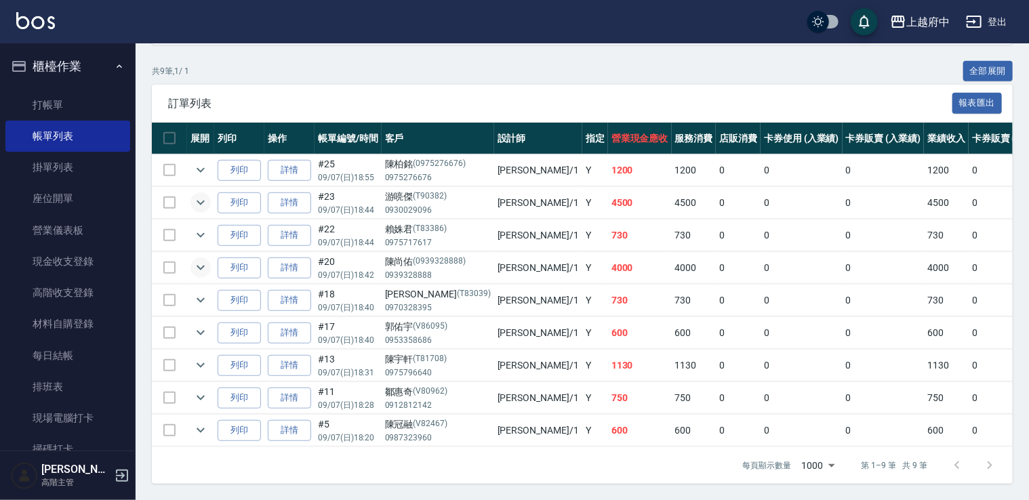
click at [203, 260] on icon "expand row" at bounding box center [201, 268] width 16 height 16
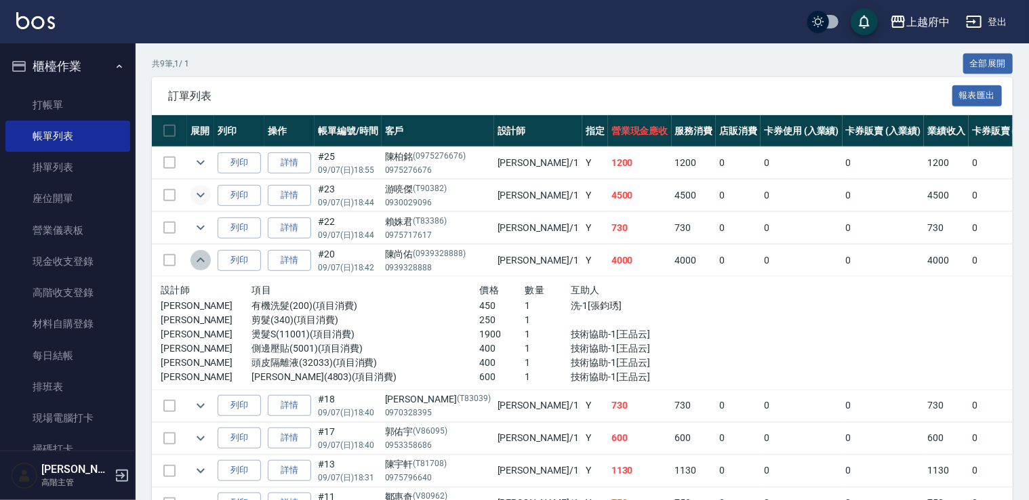
click at [203, 255] on icon "expand row" at bounding box center [201, 260] width 16 height 16
